Goal: Entertainment & Leisure: Consume media (video, audio)

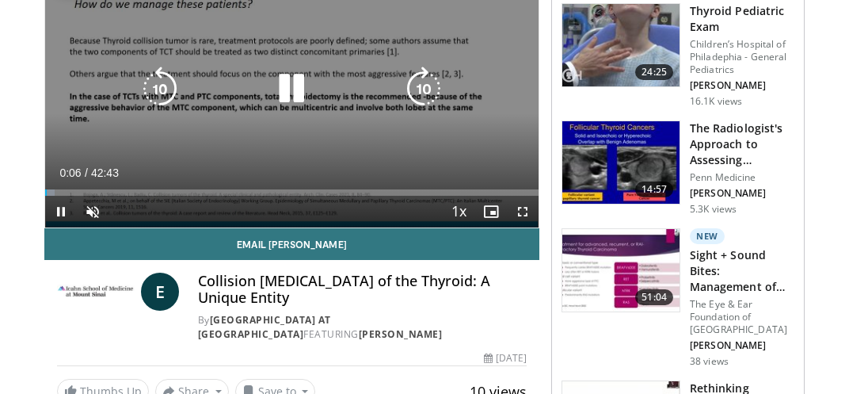
scroll to position [78, 0]
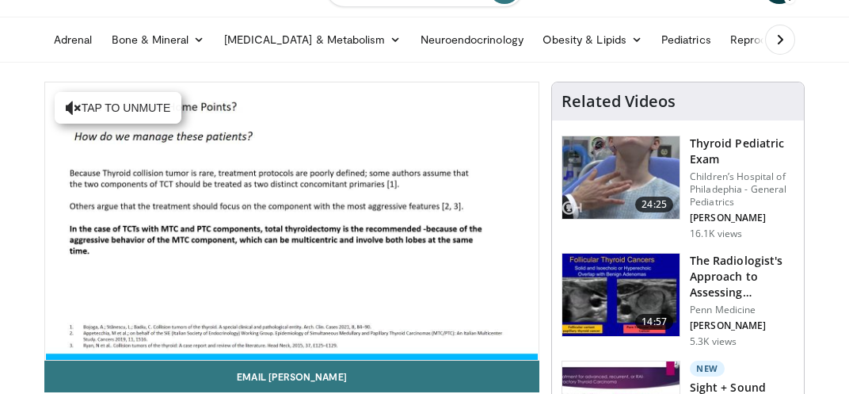
click at [713, 146] on h3 "Thyroid Pediatric Exam" at bounding box center [742, 151] width 105 height 32
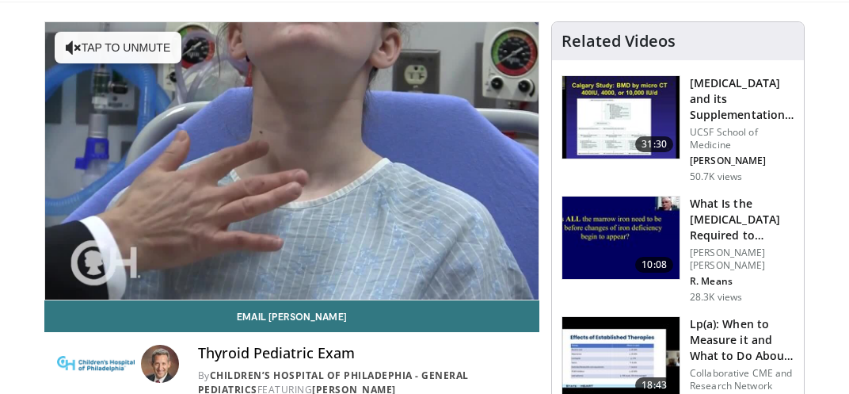
scroll to position [158, 0]
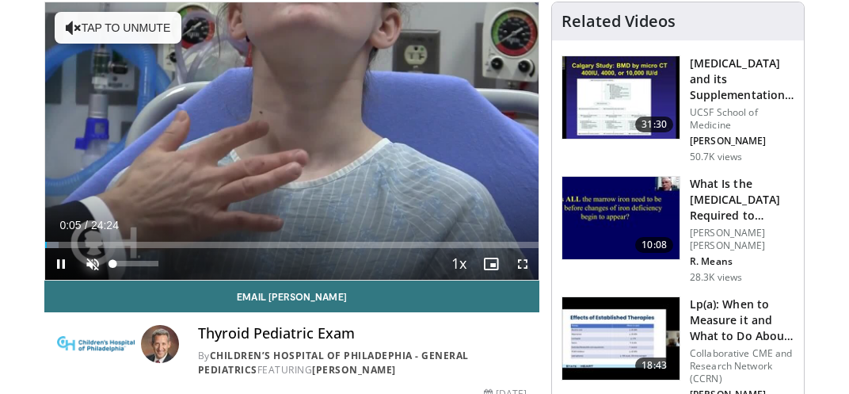
click at [93, 258] on span "Video Player" at bounding box center [93, 264] width 32 height 32
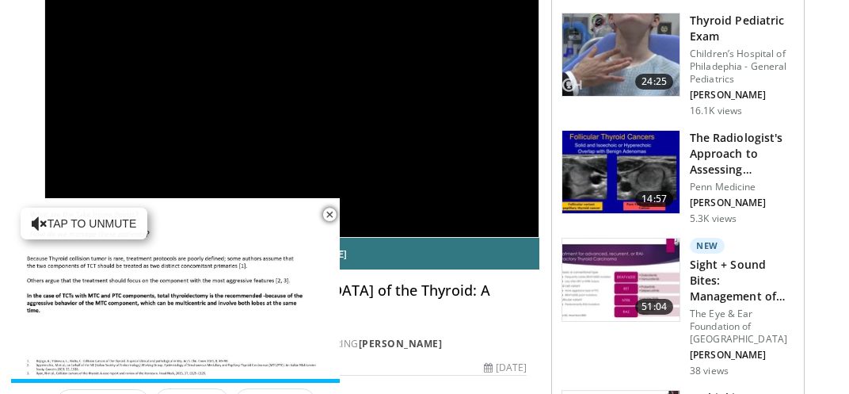
scroll to position [236, 0]
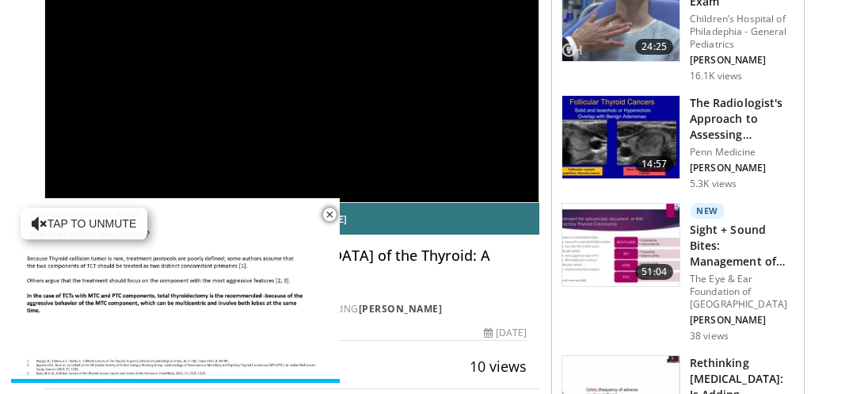
click at [455, 78] on div "**********" at bounding box center [291, 63] width 493 height 277
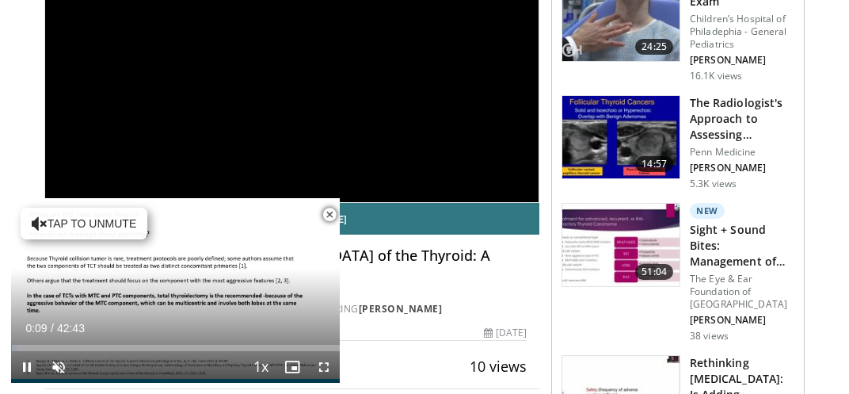
click at [328, 209] on span "Video Player" at bounding box center [330, 215] width 32 height 32
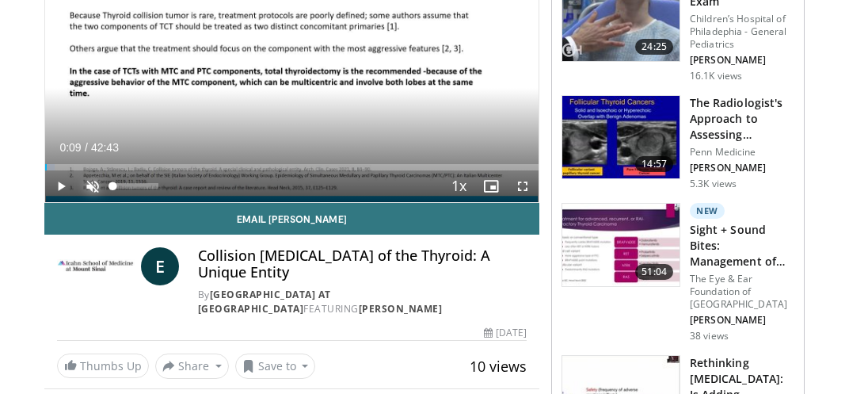
click at [89, 174] on span "Video Player" at bounding box center [93, 186] width 32 height 32
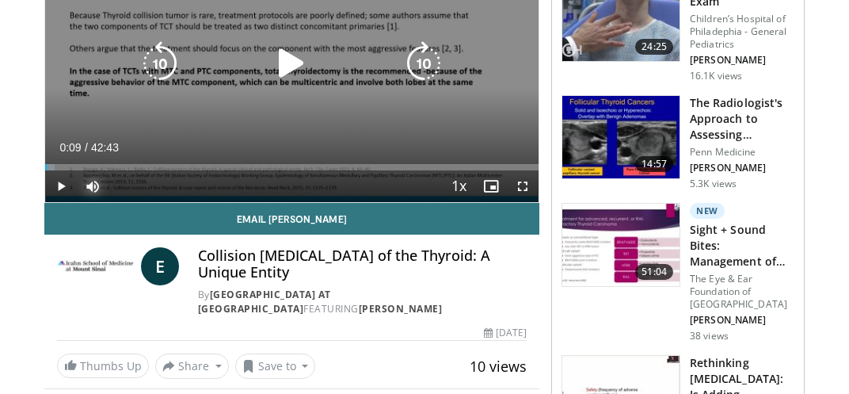
scroll to position [157, 0]
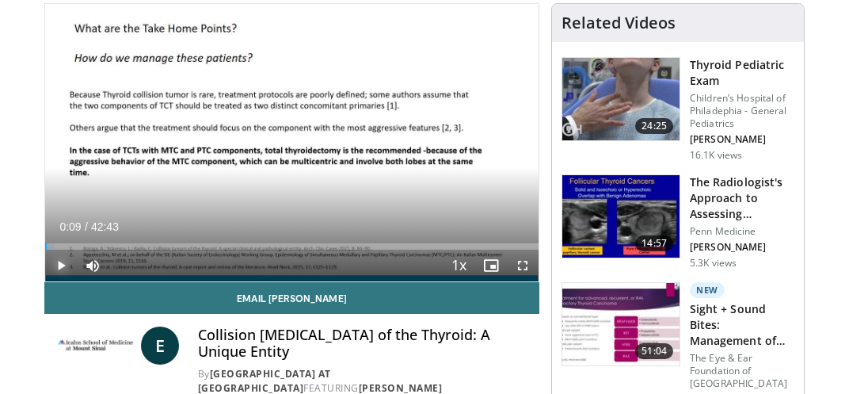
click at [60, 264] on span "Video Player" at bounding box center [61, 265] width 32 height 32
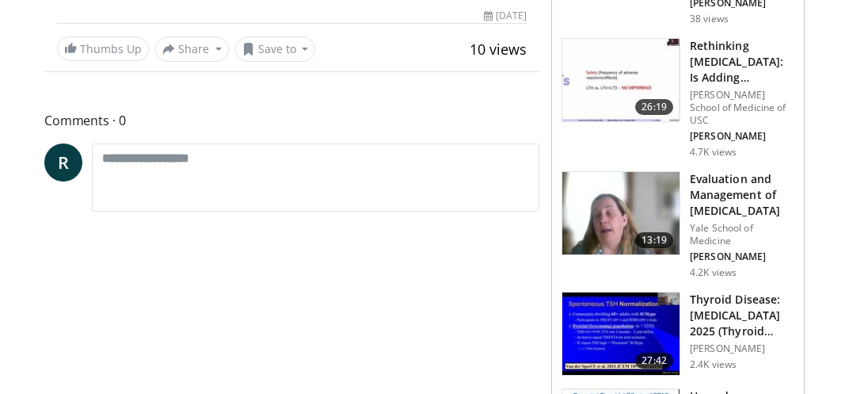
scroll to position [0, 0]
